Goal: Information Seeking & Learning: Learn about a topic

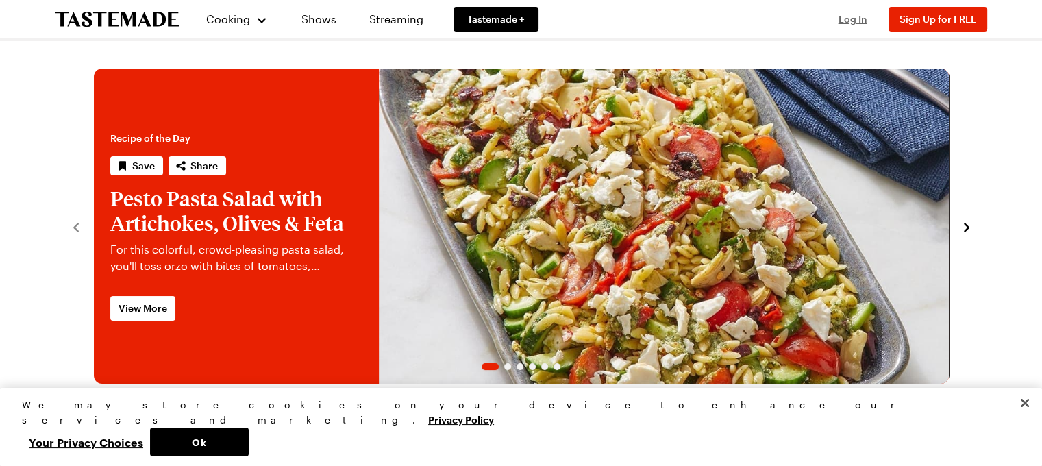
click at [847, 22] on span "Log In" at bounding box center [853, 19] width 29 height 12
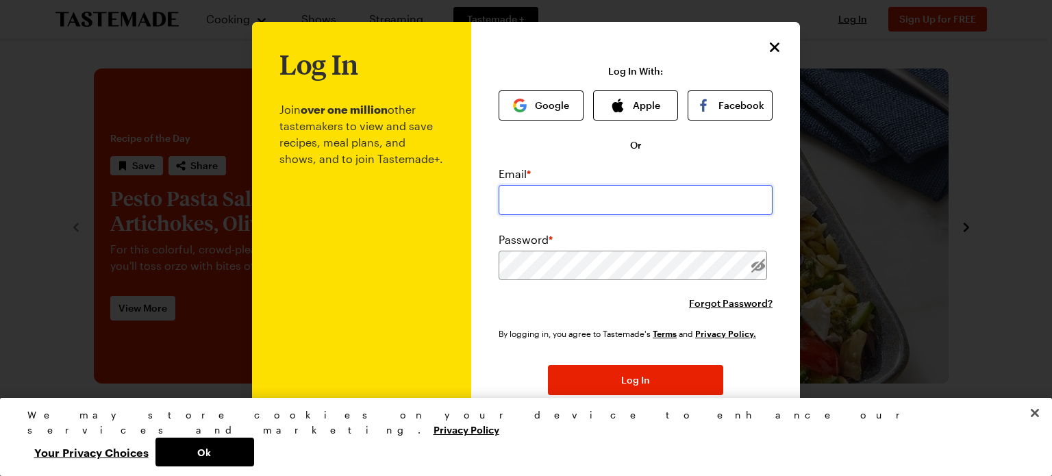
click at [606, 203] on input "email" at bounding box center [636, 200] width 274 height 30
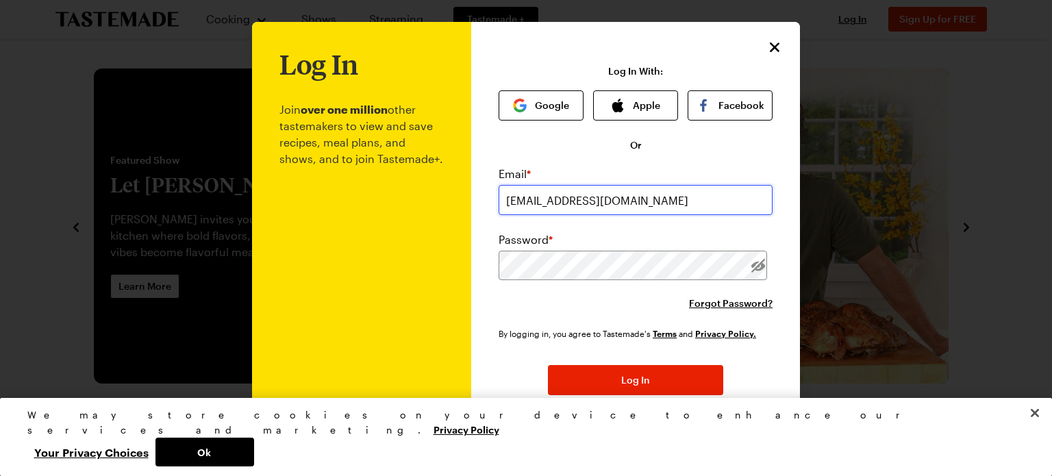
type input "[EMAIL_ADDRESS][DOMAIN_NAME]"
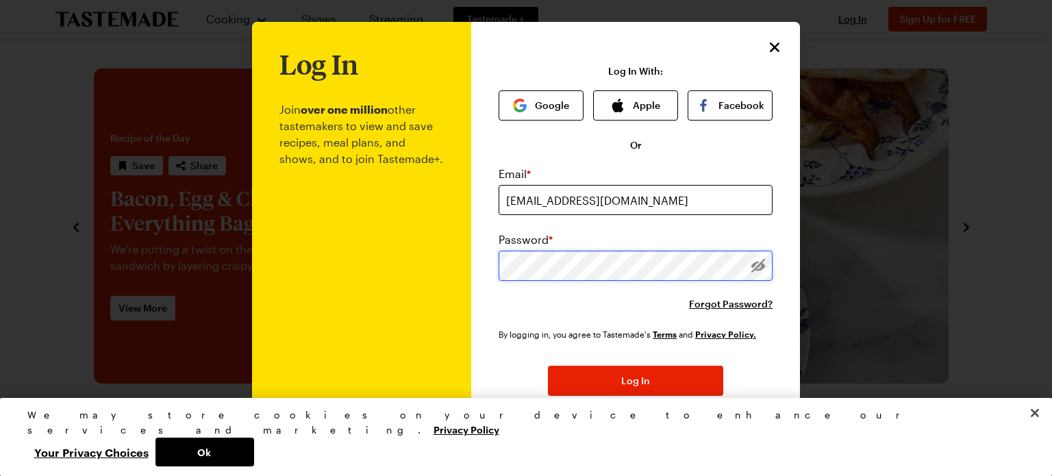
click at [548, 366] on button "Log In" at bounding box center [635, 381] width 175 height 30
click at [762, 31] on div "Log In Join over one million other tastemakers to view and save recipes, meal p…" at bounding box center [635, 276] width 329 height 508
click at [767, 43] on icon "Close" at bounding box center [775, 46] width 16 height 16
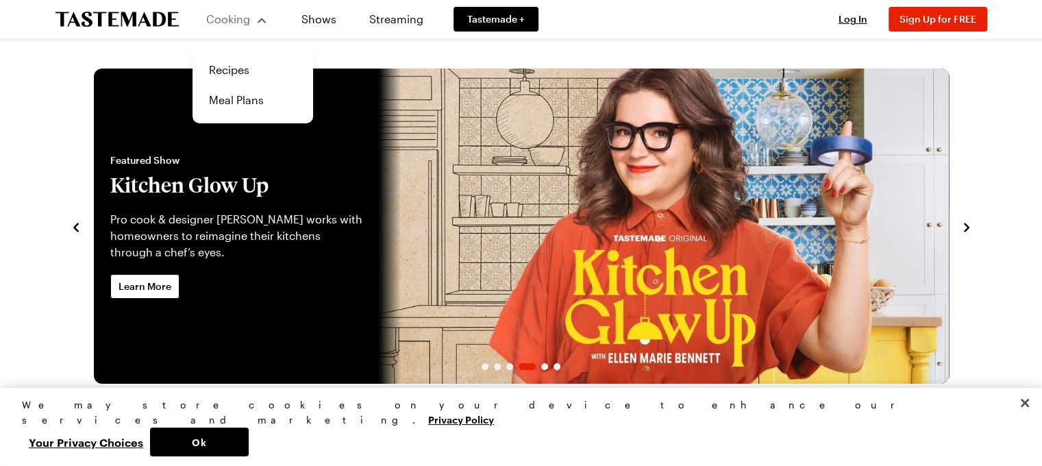
click at [268, 29] on button "Cooking" at bounding box center [237, 19] width 62 height 33
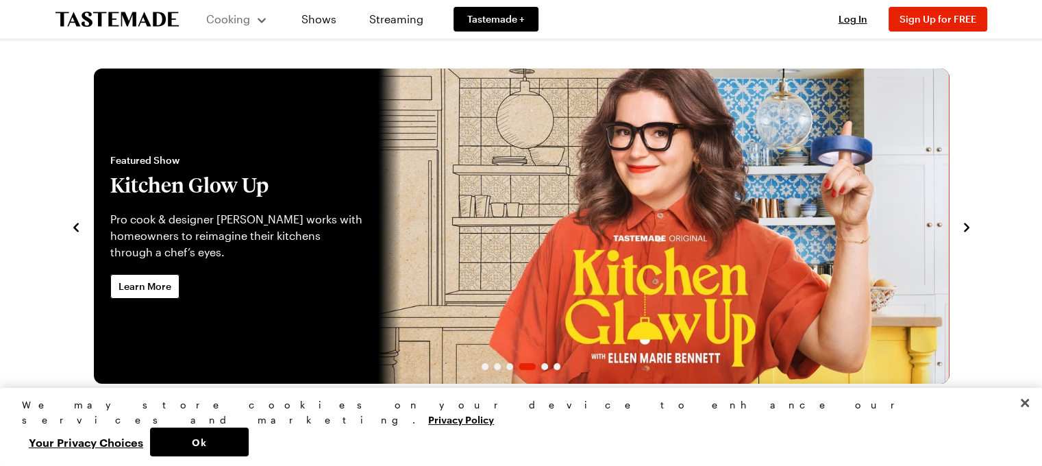
click at [268, 29] on button "Cooking" at bounding box center [237, 19] width 62 height 33
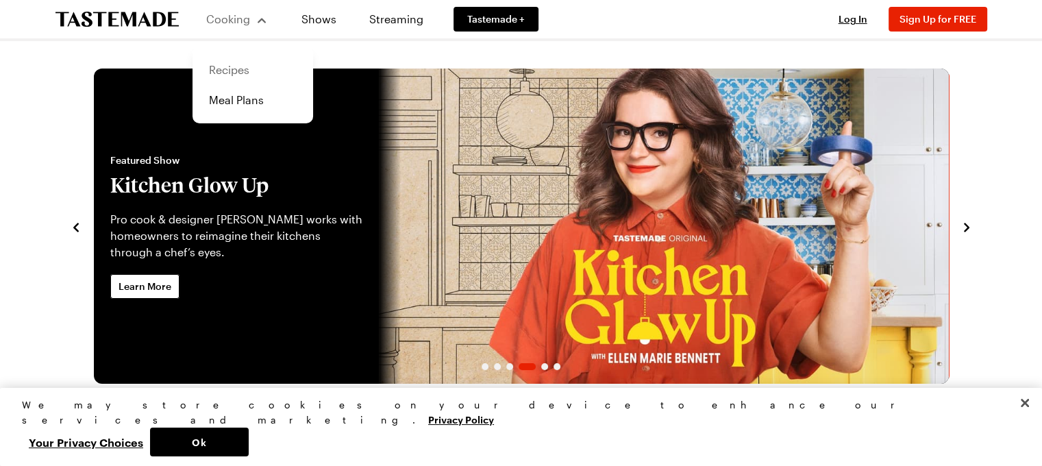
click at [247, 63] on link "Recipes" at bounding box center [253, 70] width 104 height 30
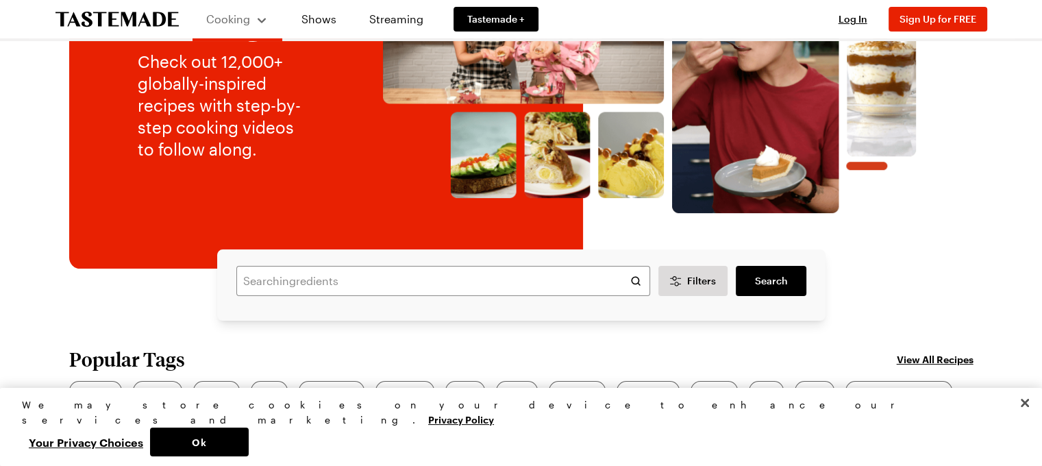
scroll to position [206, 0]
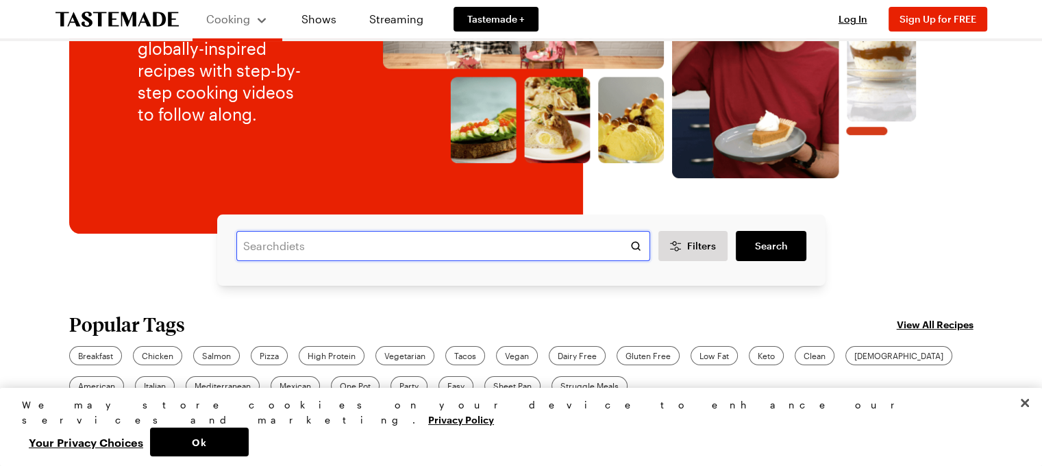
click at [447, 249] on input "text" at bounding box center [443, 246] width 414 height 30
type input "pudding"
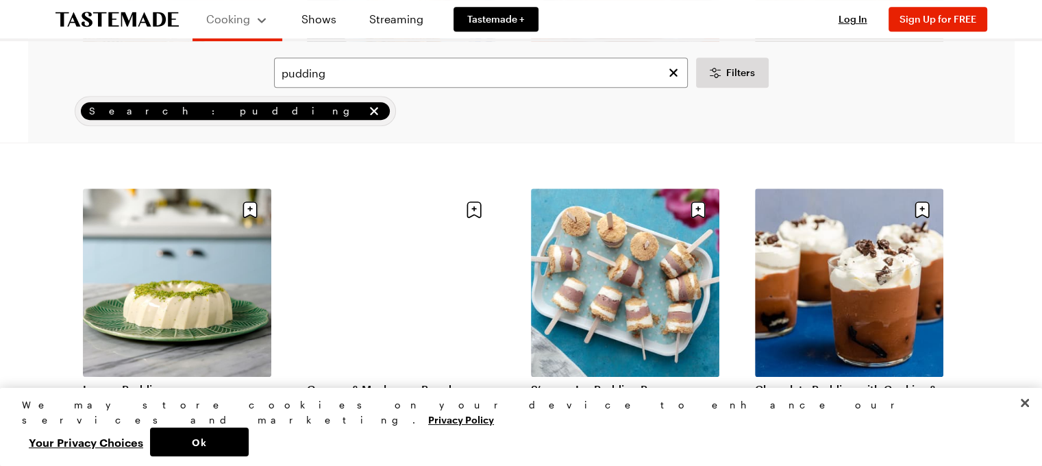
scroll to position [685, 0]
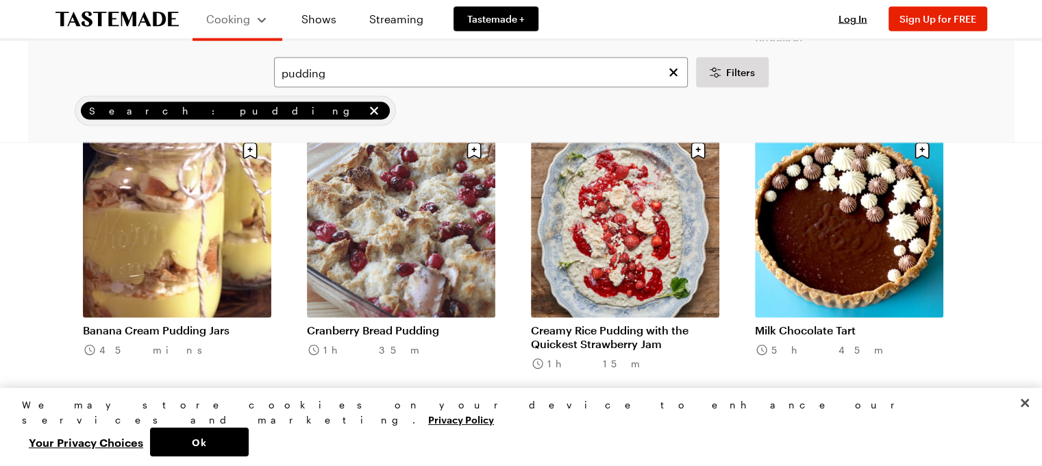
scroll to position [3220, 0]
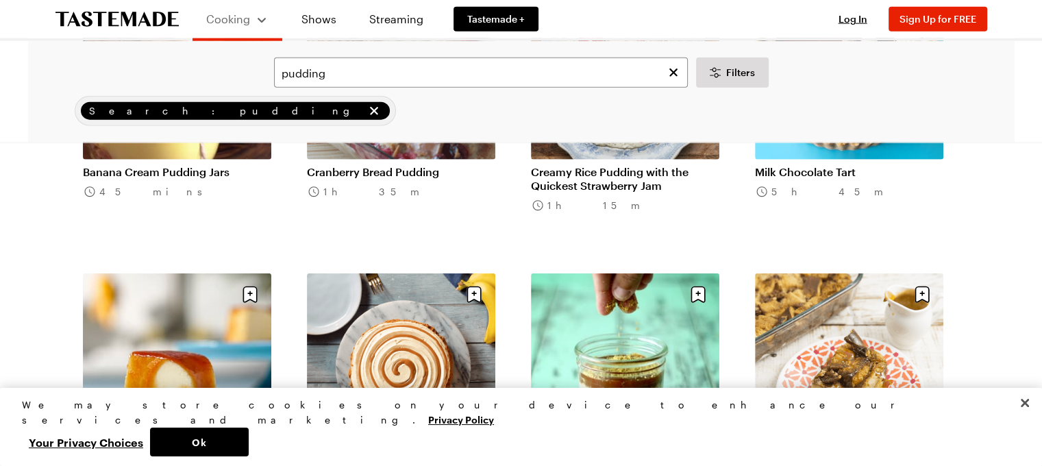
scroll to position [3425, 0]
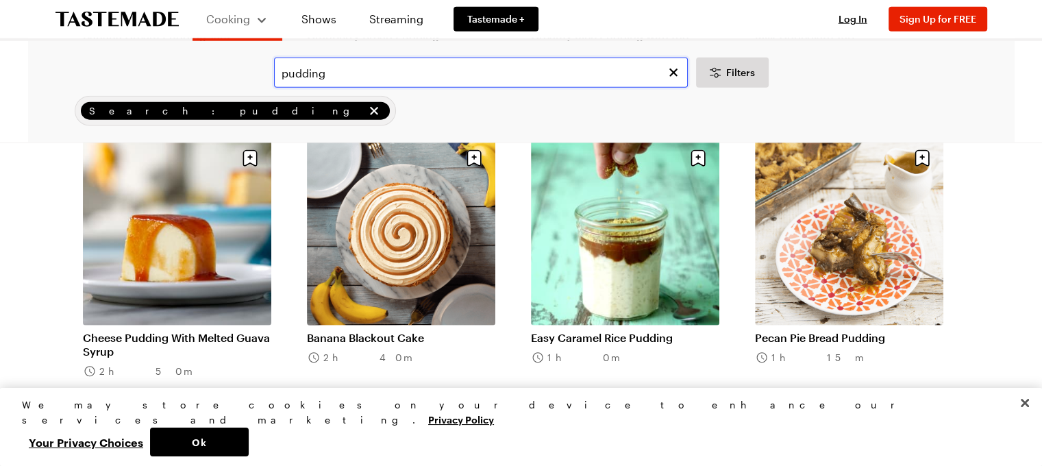
click at [414, 70] on input "pudding" at bounding box center [481, 73] width 414 height 30
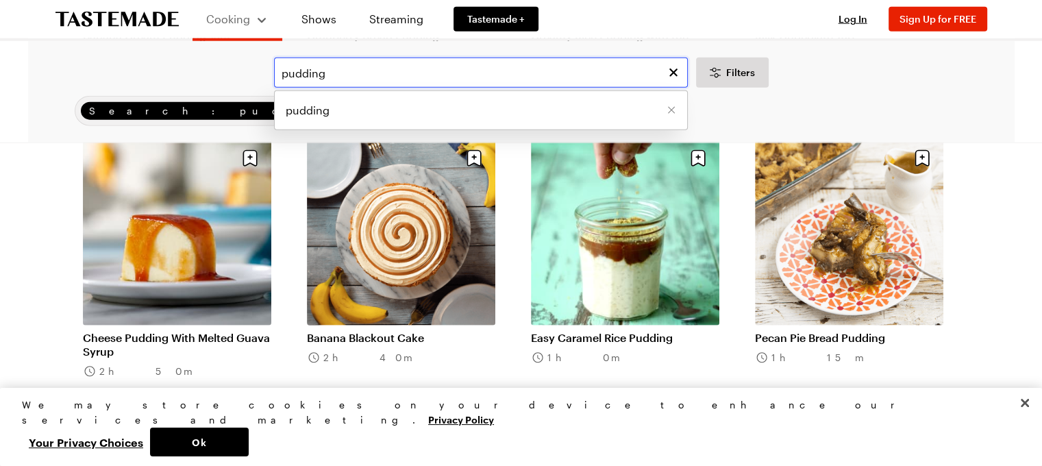
drag, startPoint x: 175, startPoint y: 66, endPoint x: 118, endPoint y: 62, distance: 57.7
click at [119, 62] on div "pudding pudding Filters" at bounding box center [521, 73] width 948 height 30
type input "[DATE] treats"
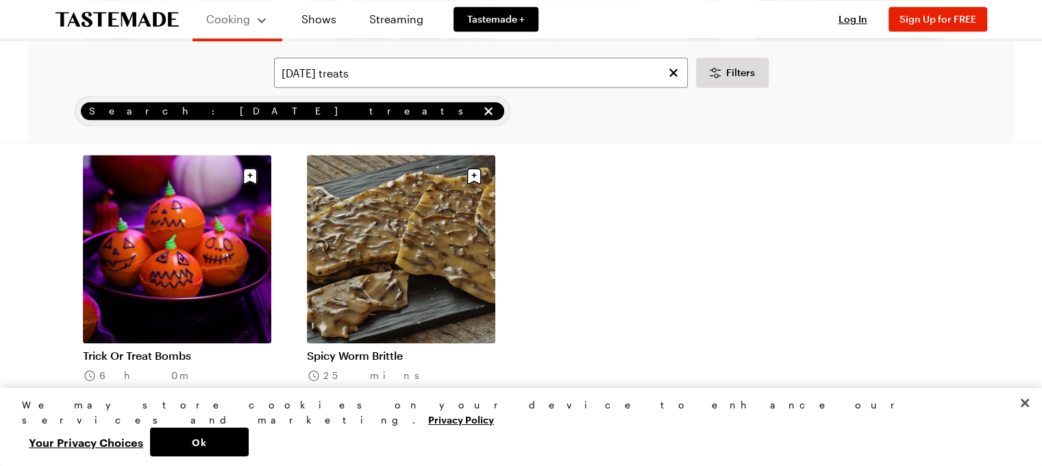
scroll to position [1302, 0]
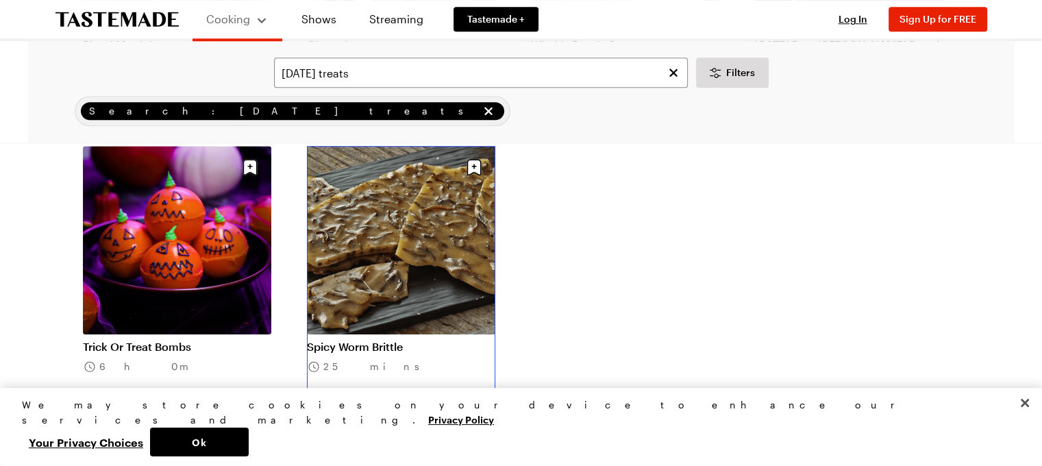
click at [448, 340] on link "Spicy Worm Brittle" at bounding box center [401, 347] width 188 height 14
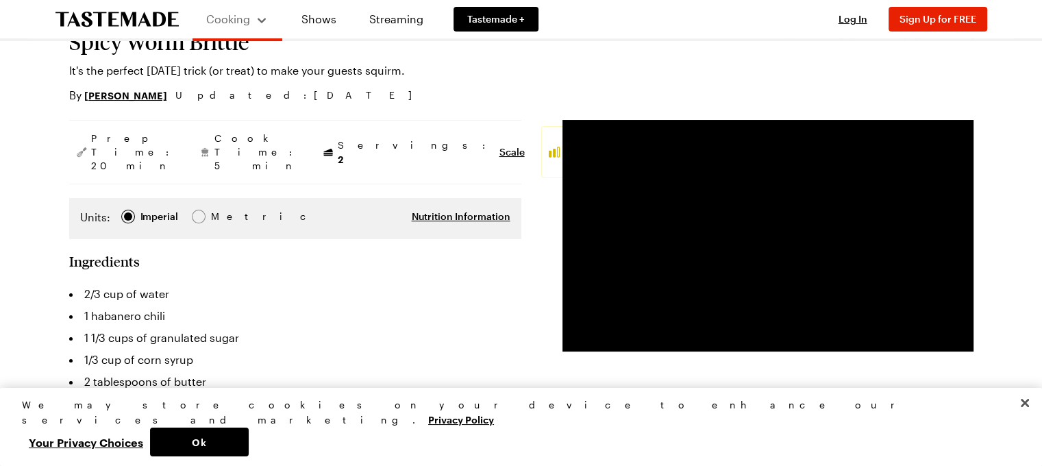
scroll to position [137, 0]
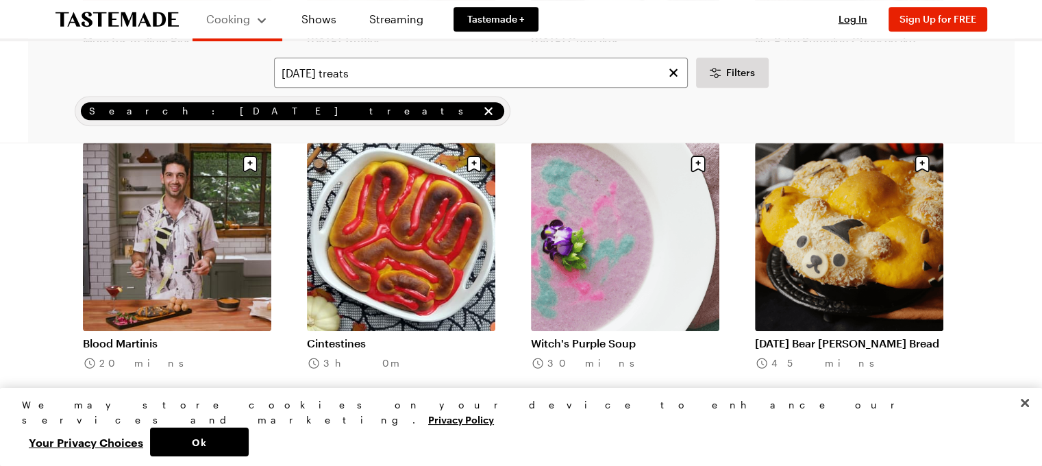
scroll to position [1005, 0]
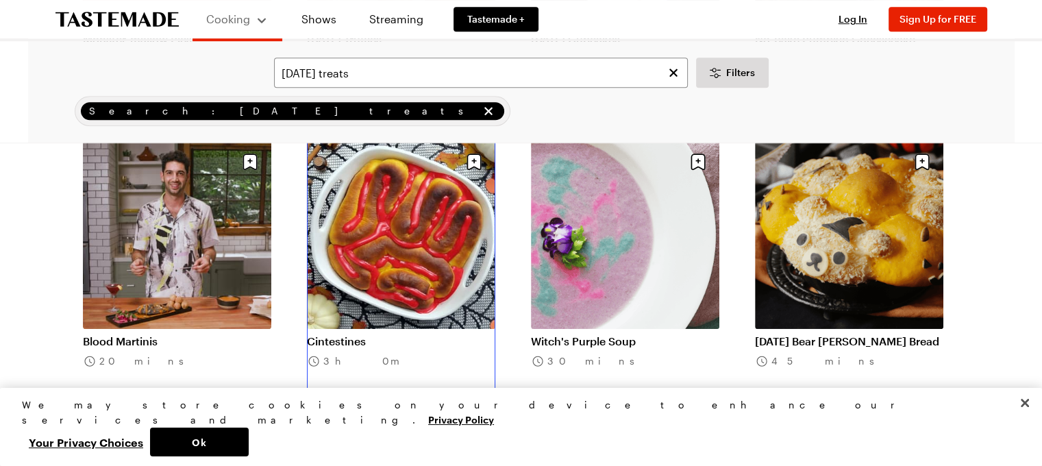
click at [353, 334] on link "Cintestines" at bounding box center [401, 341] width 188 height 14
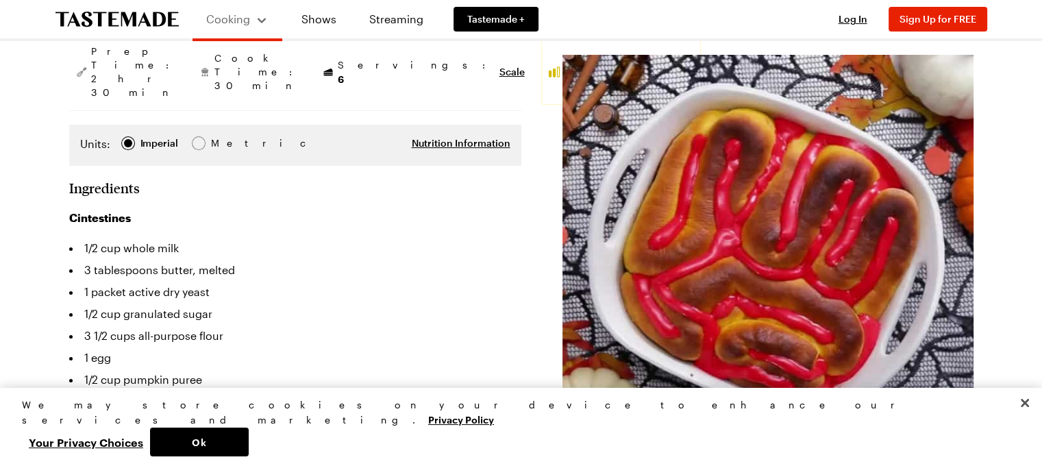
scroll to position [206, 0]
